Goal: Task Accomplishment & Management: Manage account settings

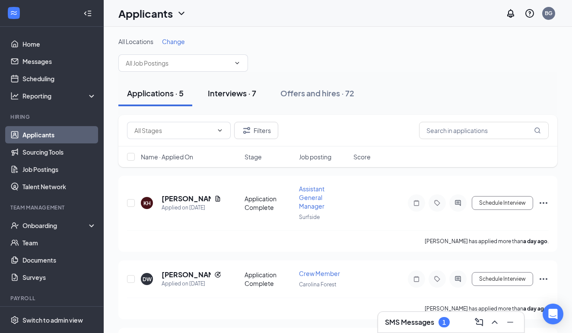
click at [235, 95] on div "Interviews · 7" at bounding box center [232, 93] width 48 height 11
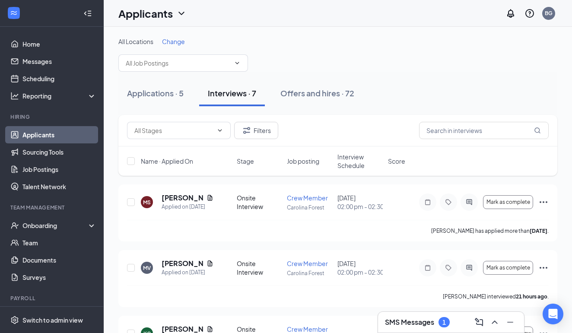
click at [349, 166] on span "Interview Schedule" at bounding box center [359, 160] width 45 height 17
click at [349, 166] on span "Interview Schedule" at bounding box center [354, 160] width 35 height 17
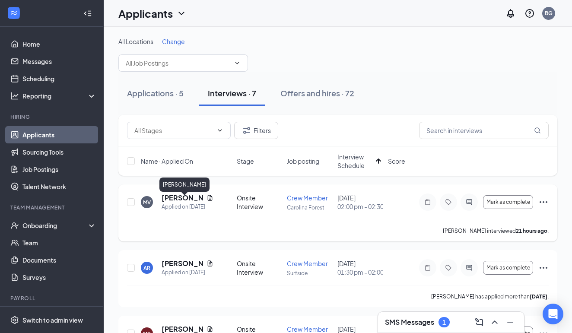
click at [171, 199] on h5 "[PERSON_NAME]" at bounding box center [182, 198] width 41 height 10
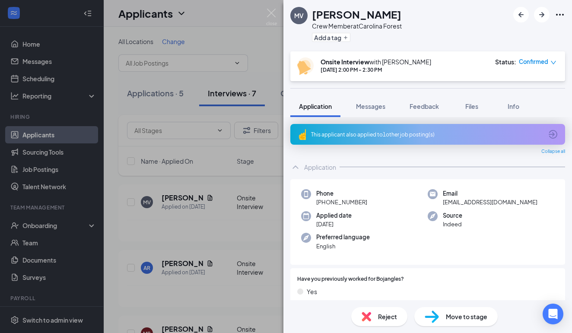
click at [342, 133] on div "This applicant also applied to 1 other job posting(s)" at bounding box center [426, 134] width 231 height 7
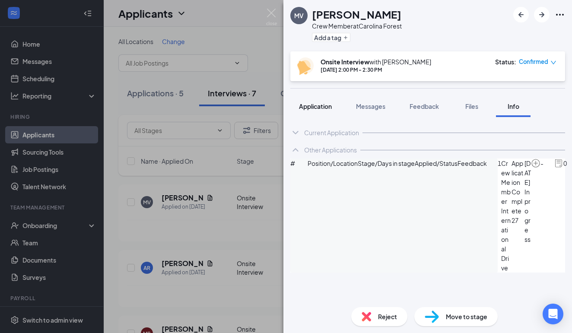
click at [309, 107] on span "Application" at bounding box center [315, 106] width 33 height 8
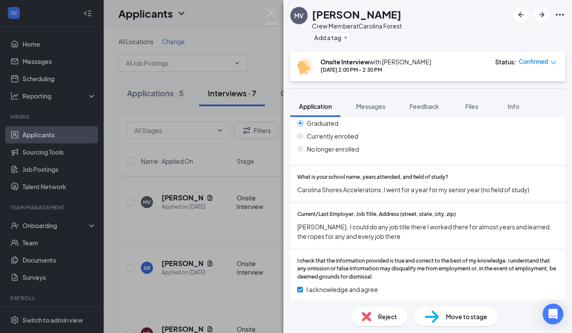
click at [458, 317] on span "Move to stage" at bounding box center [466, 317] width 41 height 10
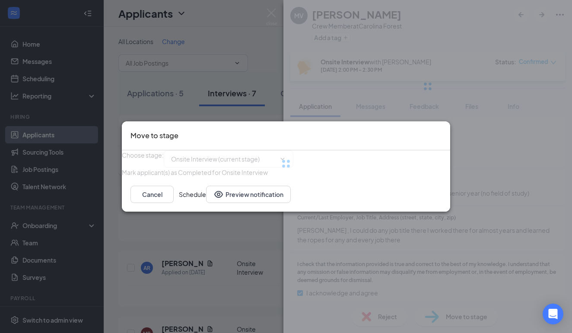
type input "Hiring Complete (final stage)"
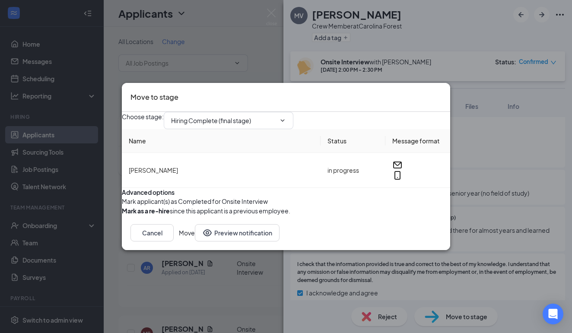
click at [195, 241] on button "Move" at bounding box center [187, 232] width 16 height 17
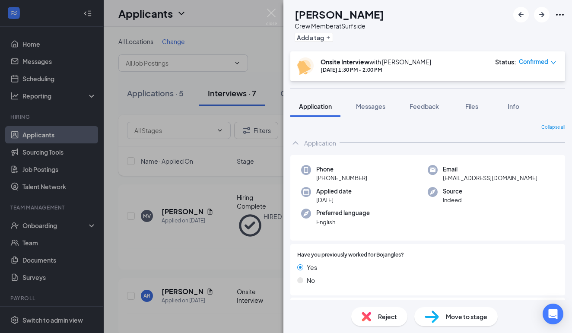
click at [268, 75] on div "AR [PERSON_NAME] Crew Member at [GEOGRAPHIC_DATA] Add a tag Onsite Interview wi…" at bounding box center [286, 166] width 572 height 333
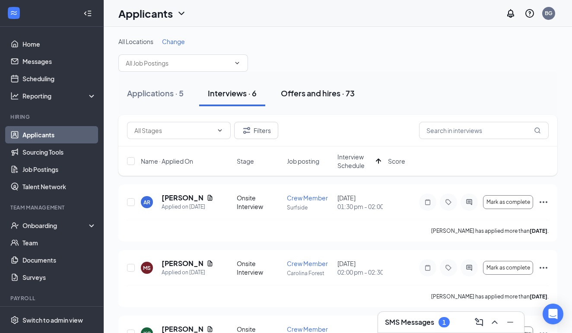
click at [302, 95] on div "Offers and hires · 73" at bounding box center [318, 93] width 74 height 11
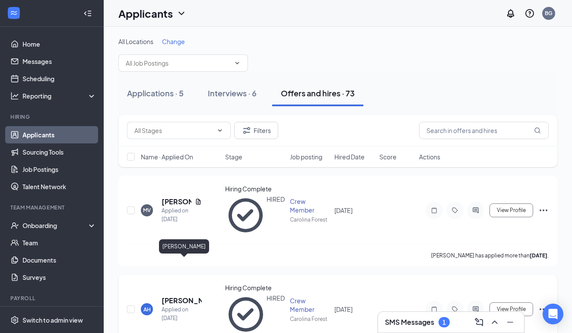
click at [177, 296] on h5 "[PERSON_NAME]" at bounding box center [182, 301] width 40 height 10
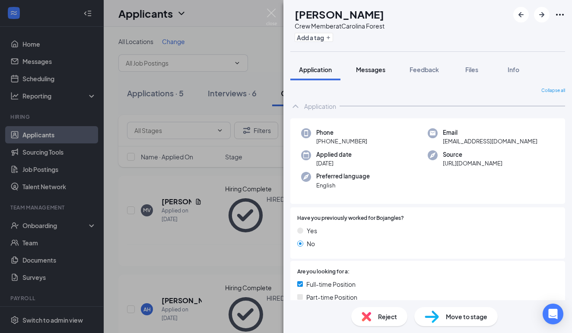
click at [368, 70] on span "Messages" at bounding box center [370, 70] width 29 height 8
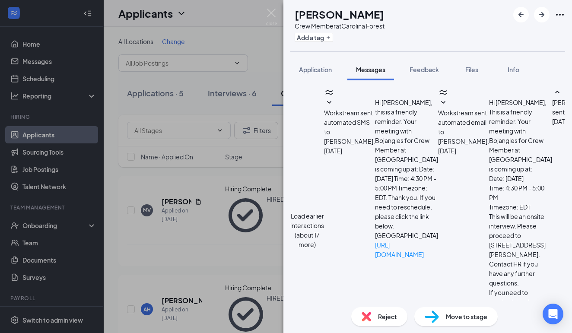
scroll to position [381, 0]
drag, startPoint x: 512, startPoint y: 193, endPoint x: 341, endPoint y: 126, distance: 183.8
copy span "Hi [PERSON_NAME]! We have decided you would make a wonderful addition to our te…"
click at [193, 104] on div "AH [PERSON_NAME] Crew Member at [GEOGRAPHIC_DATA] Add a tag Application Message…" at bounding box center [286, 166] width 572 height 333
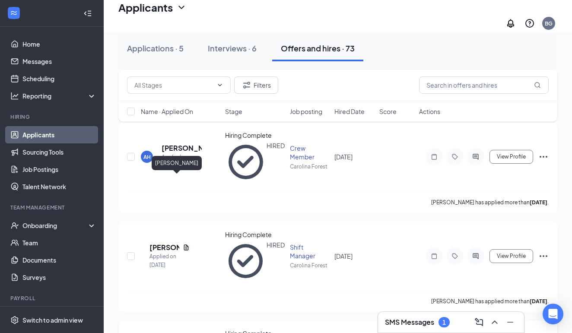
scroll to position [161, 0]
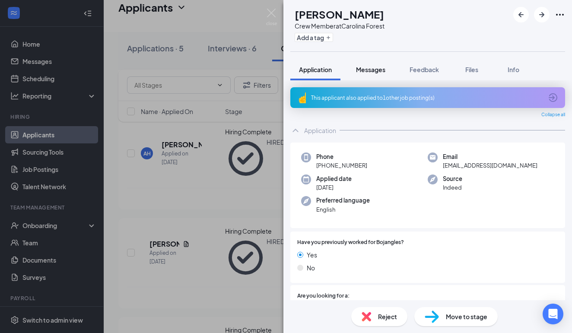
click at [372, 67] on span "Messages" at bounding box center [370, 70] width 29 height 8
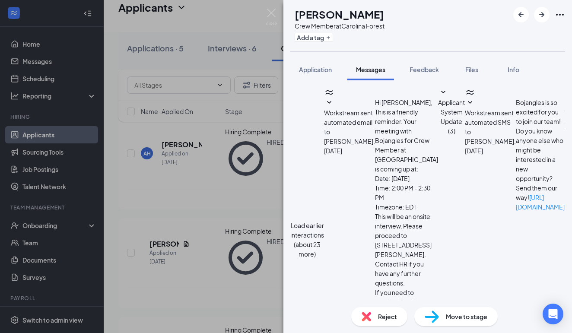
scroll to position [427, 0]
click at [39, 229] on div "BM [PERSON_NAME] Crew Member at [GEOGRAPHIC_DATA] Add a tag Application Message…" at bounding box center [286, 166] width 572 height 333
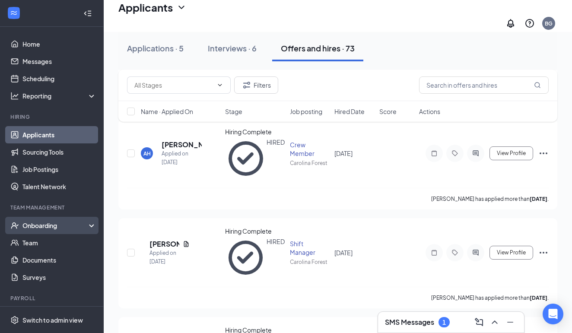
click at [40, 227] on div "Onboarding" at bounding box center [55, 225] width 67 height 9
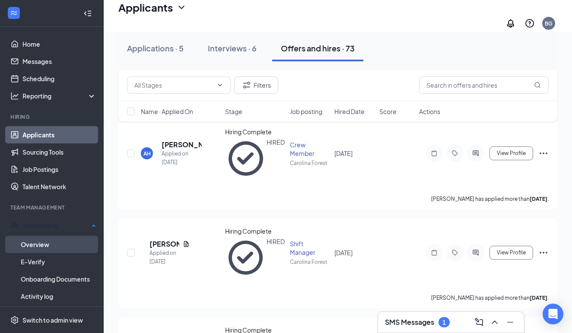
click at [42, 246] on link "Overview" at bounding box center [59, 244] width 76 height 17
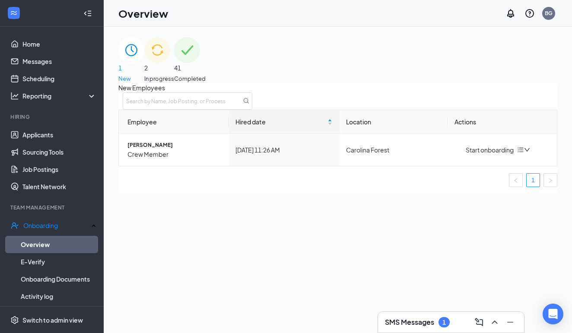
click at [174, 75] on div "2 In progress" at bounding box center [159, 60] width 30 height 46
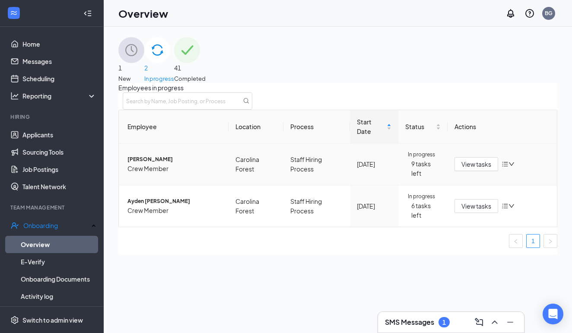
click at [503, 171] on div "View tasks" at bounding box center [502, 164] width 96 height 14
click at [503, 168] on icon "bars" at bounding box center [504, 164] width 7 height 7
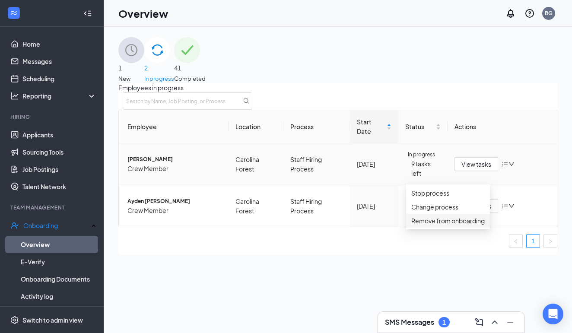
click at [457, 225] on div "Remove from onboarding" at bounding box center [447, 221] width 73 height 10
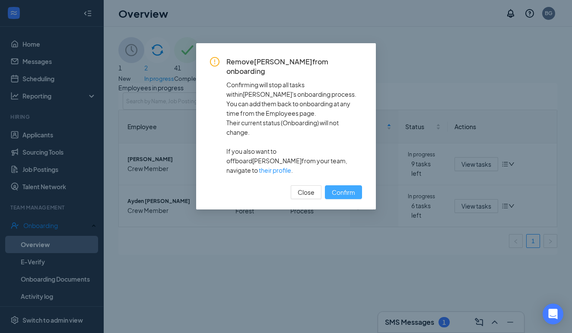
click at [340, 187] on span "Confirm" at bounding box center [343, 192] width 23 height 10
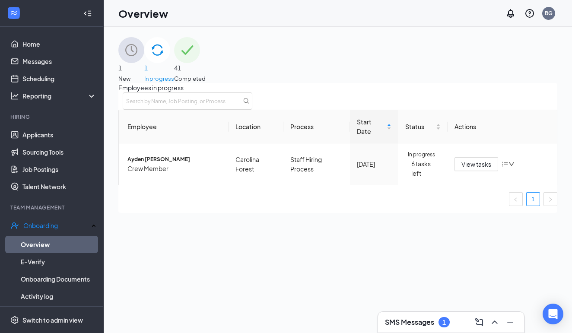
click at [144, 60] on div "1 New" at bounding box center [131, 60] width 26 height 46
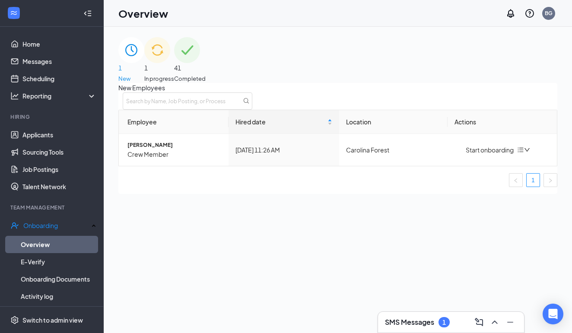
click at [174, 56] on div "1 In progress" at bounding box center [159, 60] width 30 height 46
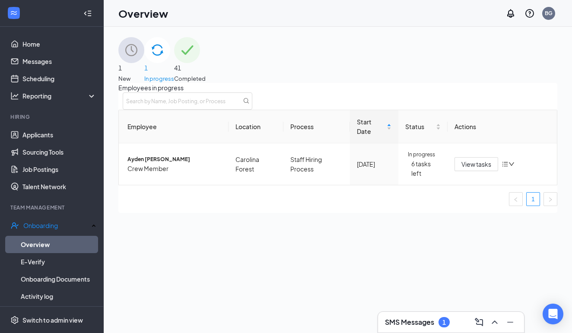
click at [144, 74] on span "New" at bounding box center [131, 78] width 26 height 9
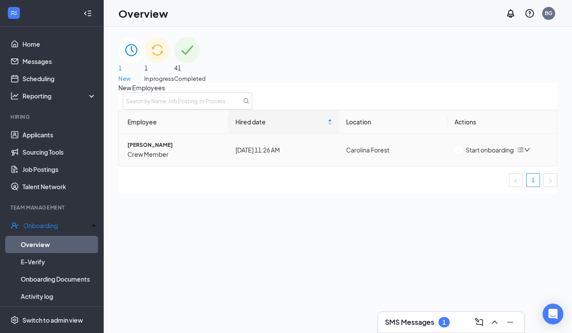
click at [473, 155] on button "Start onboarding" at bounding box center [483, 150] width 59 height 10
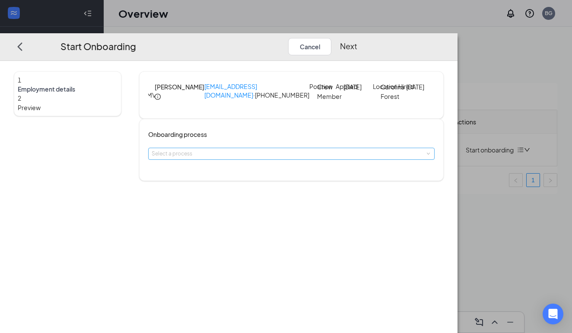
click at [299, 158] on div "Select a process" at bounding box center [290, 153] width 276 height 9
click at [270, 191] on li "Staff Hiring Process" at bounding box center [258, 194] width 142 height 16
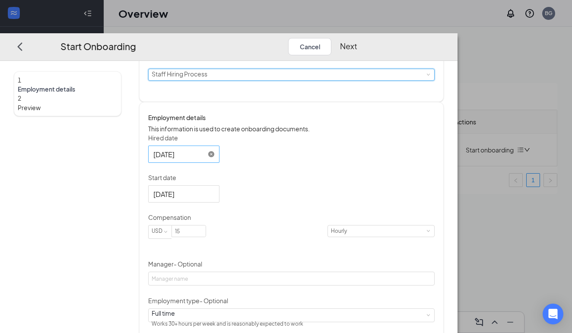
scroll to position [79, 0]
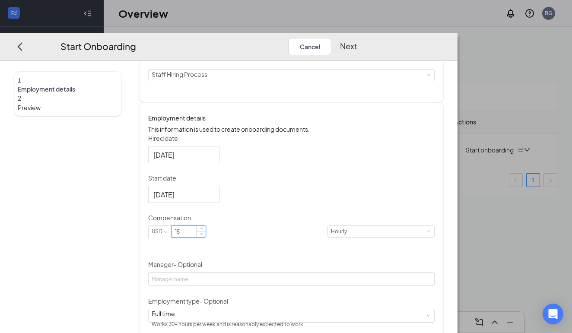
drag, startPoint x: 241, startPoint y: 270, endPoint x: 218, endPoint y: 268, distance: 23.0
click at [206, 237] on input "15" at bounding box center [189, 231] width 34 height 11
type input "12.50"
type input "12.5"
click at [214, 200] on div at bounding box center [183, 194] width 61 height 11
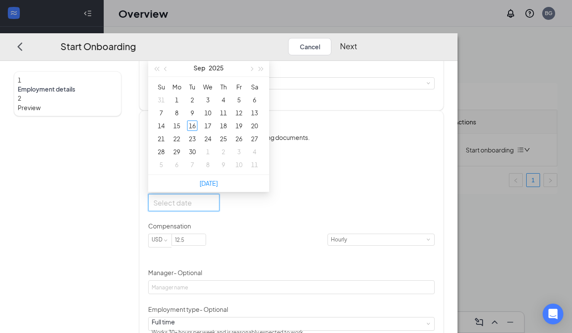
scroll to position [71, 0]
type input "[DATE]"
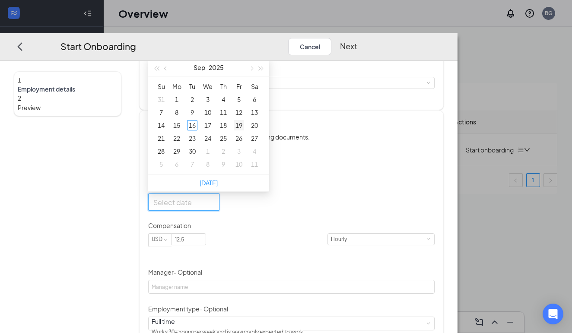
type input "[DATE]"
click at [244, 130] on div "19" at bounding box center [239, 125] width 10 height 10
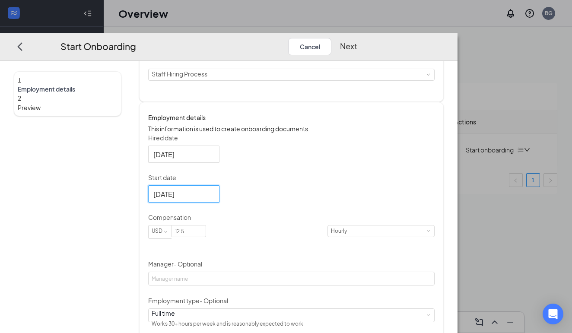
scroll to position [77, 0]
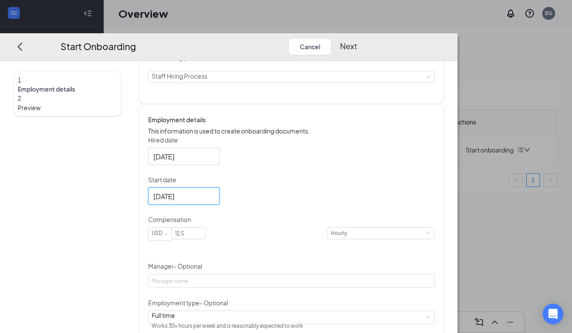
click at [357, 38] on button "Next" at bounding box center [348, 46] width 17 height 17
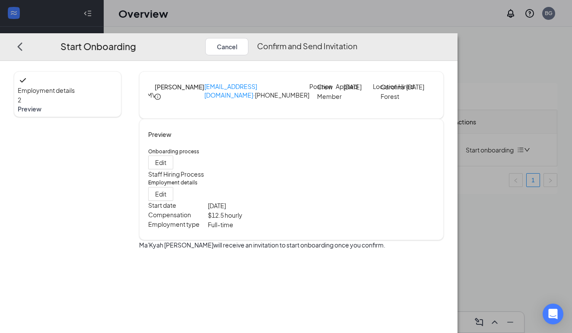
click at [357, 38] on button "Confirm and Send Invitation" at bounding box center [307, 46] width 100 height 17
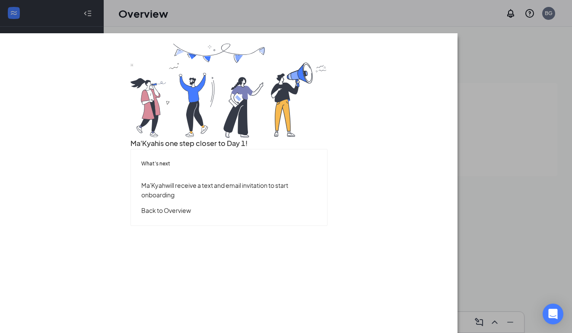
click at [191, 215] on button "Back to Overview" at bounding box center [166, 211] width 50 height 10
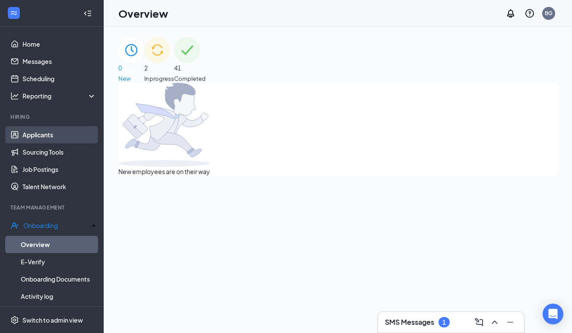
click at [42, 138] on link "Applicants" at bounding box center [59, 134] width 74 height 17
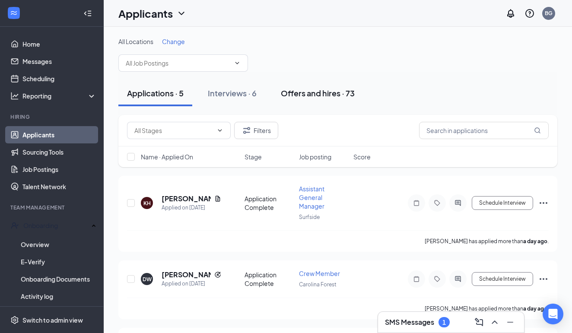
click at [320, 93] on div "Offers and hires · 73" at bounding box center [318, 93] width 74 height 11
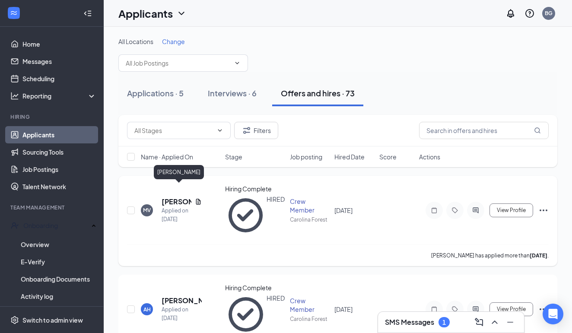
click at [175, 197] on h5 "[PERSON_NAME]" at bounding box center [177, 202] width 30 height 10
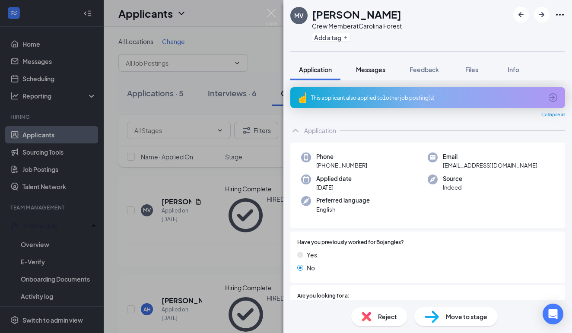
click at [364, 72] on span "Messages" at bounding box center [370, 70] width 29 height 8
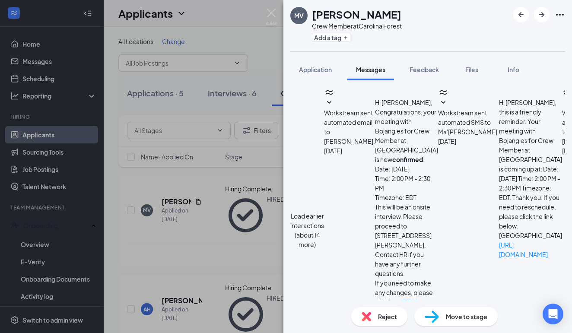
scroll to position [212, 0]
paste textarea "Hi [PERSON_NAME]! We have decided you would make a wonderful addition to our te…"
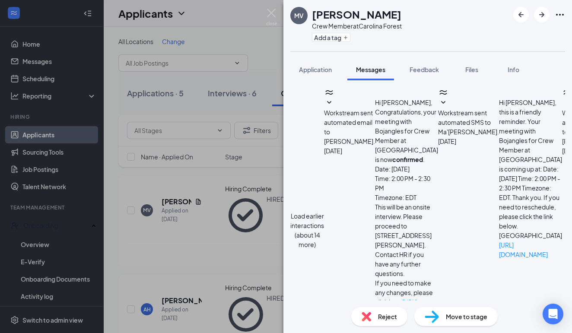
drag, startPoint x: 437, startPoint y: 236, endPoint x: 448, endPoint y: 236, distance: 10.4
type textarea "Hi [PERSON_NAME]! We have decided you would make a wonderful addition to our te…"
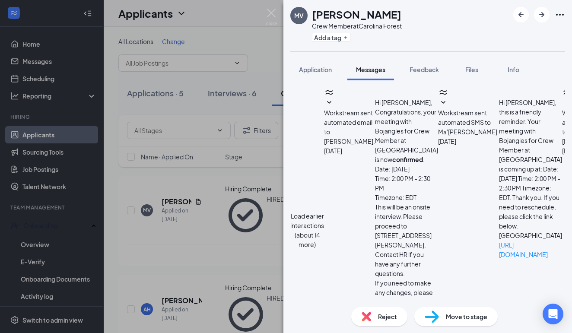
checkbox input "true"
click at [313, 66] on span "Application" at bounding box center [315, 70] width 33 height 8
